Goal: Use online tool/utility: Utilize a website feature to perform a specific function

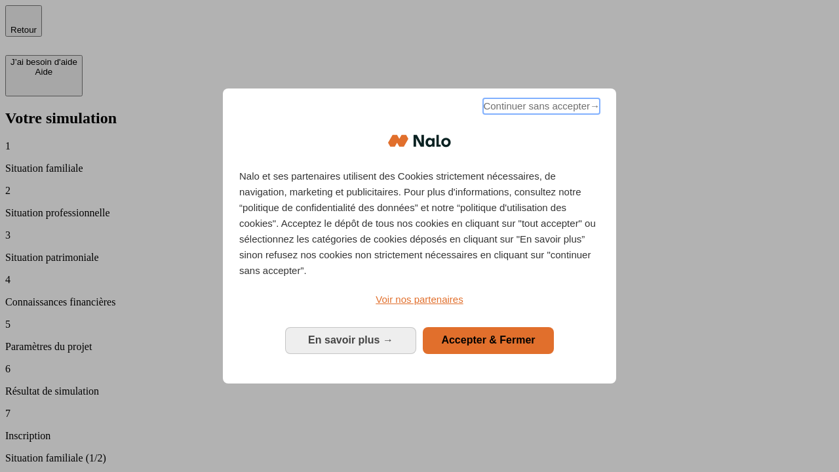
click at [540, 108] on span "Continuer sans accepter →" at bounding box center [541, 106] width 117 height 16
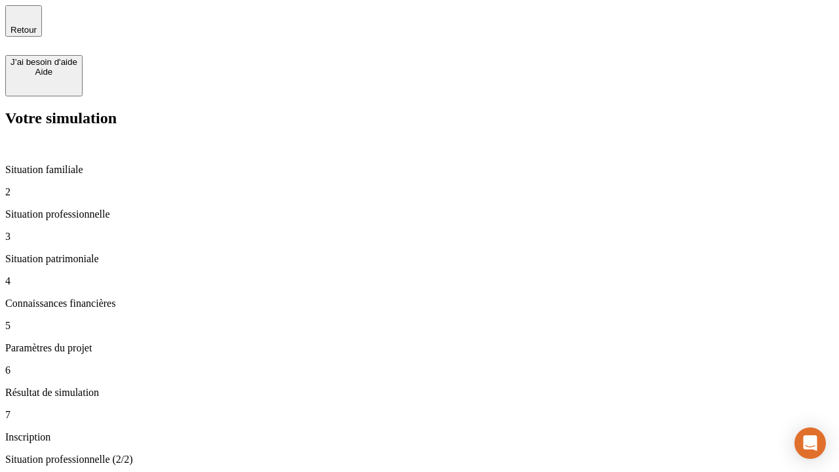
type input "30 000"
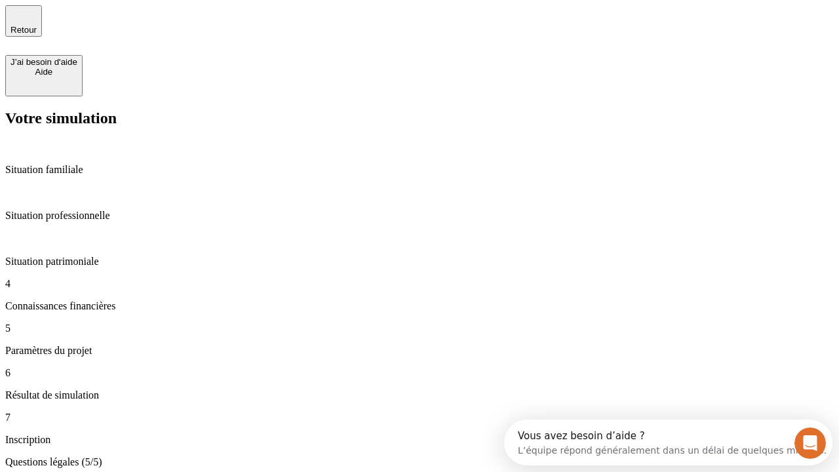
type input "25"
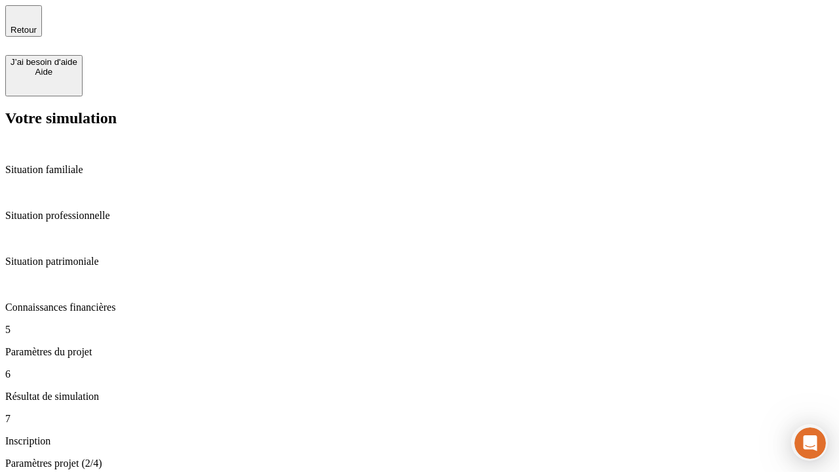
type input "1 000"
type input "640"
